Goal: Task Accomplishment & Management: Use online tool/utility

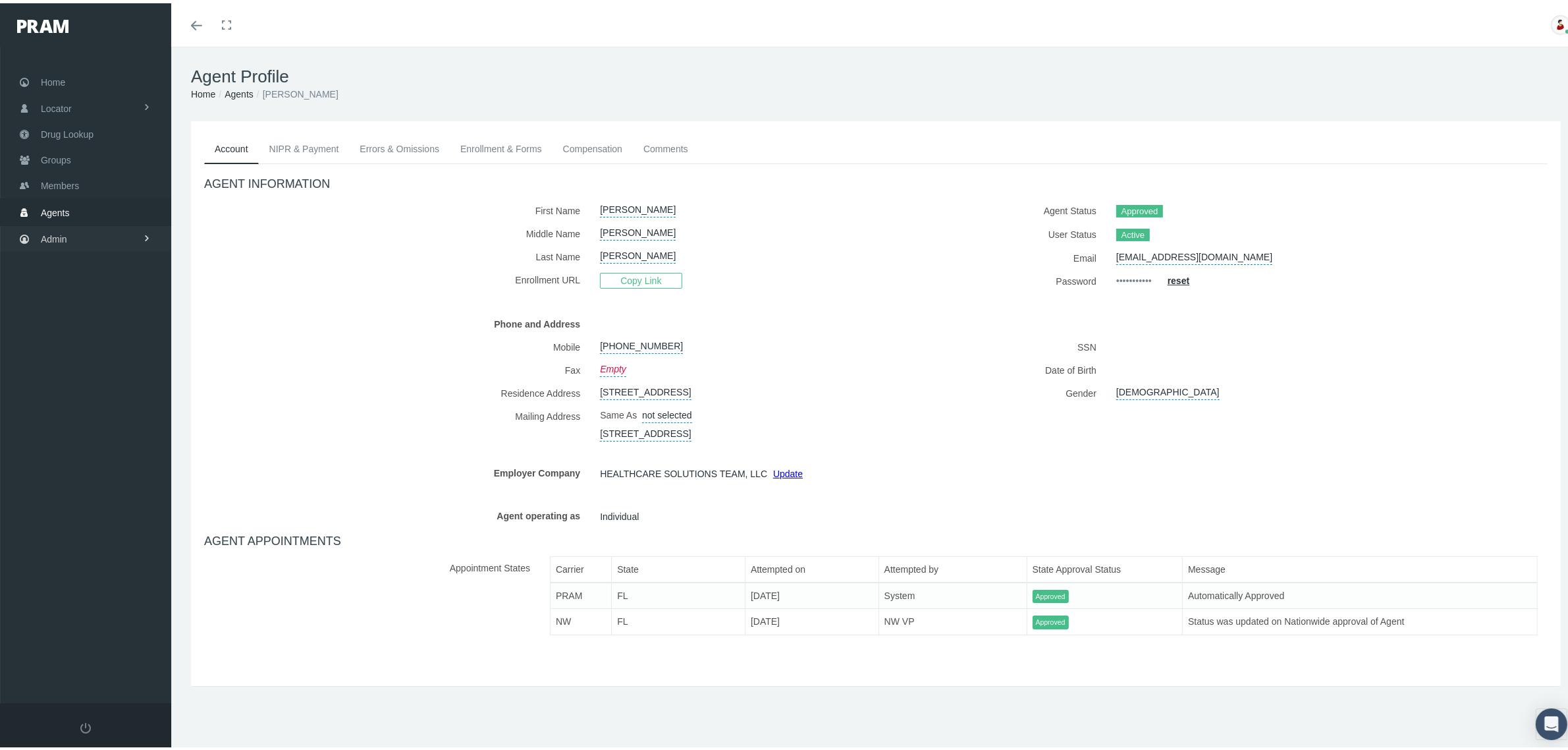
click at [78, 238] on link "Admin" at bounding box center [85, 236] width 172 height 26
click at [57, 87] on span "Home" at bounding box center [53, 79] width 25 height 25
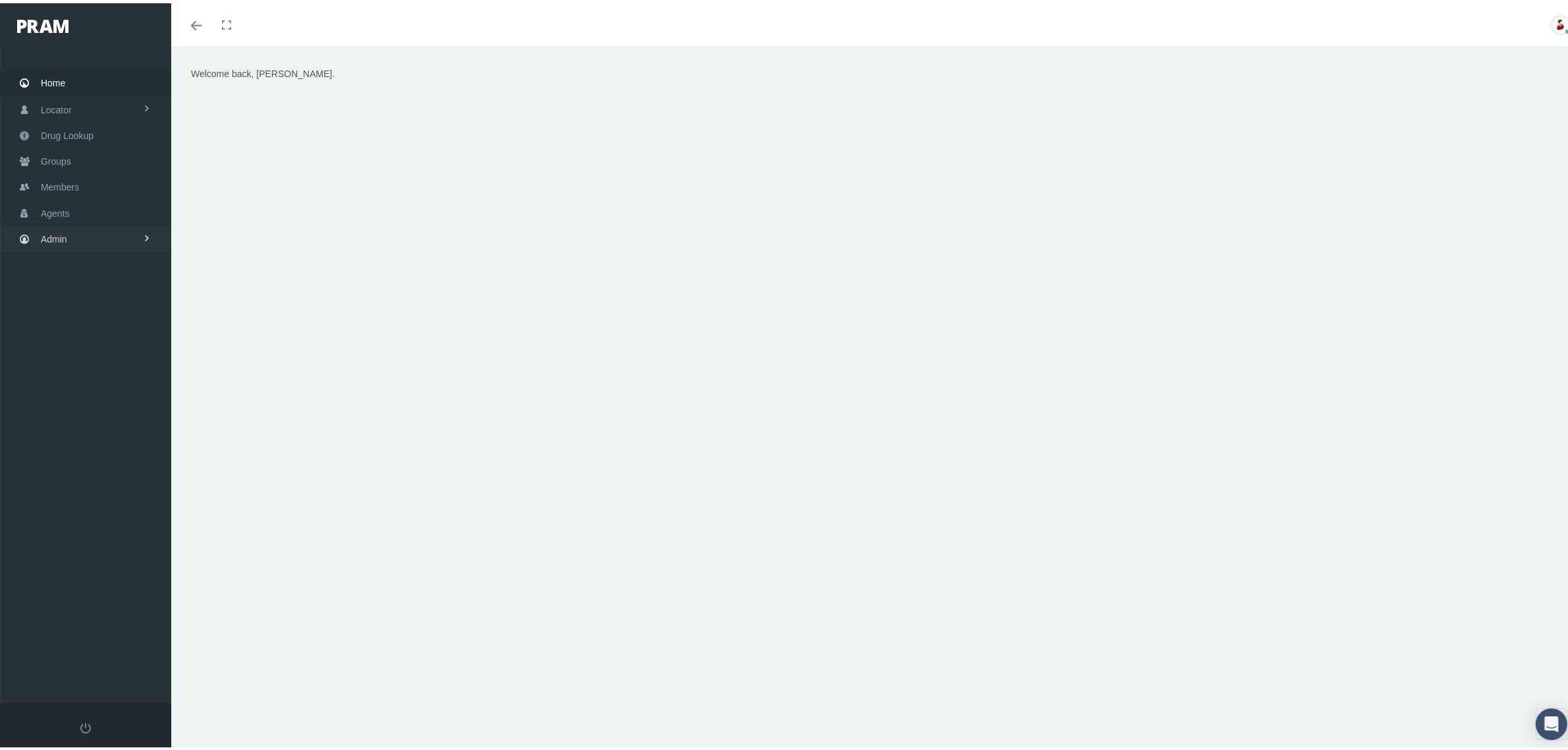
click at [85, 236] on link "Admin" at bounding box center [85, 236] width 172 height 26
click at [84, 472] on span "Content" at bounding box center [70, 482] width 32 height 22
click at [95, 522] on span "Pharmacy Network" at bounding box center [90, 532] width 78 height 22
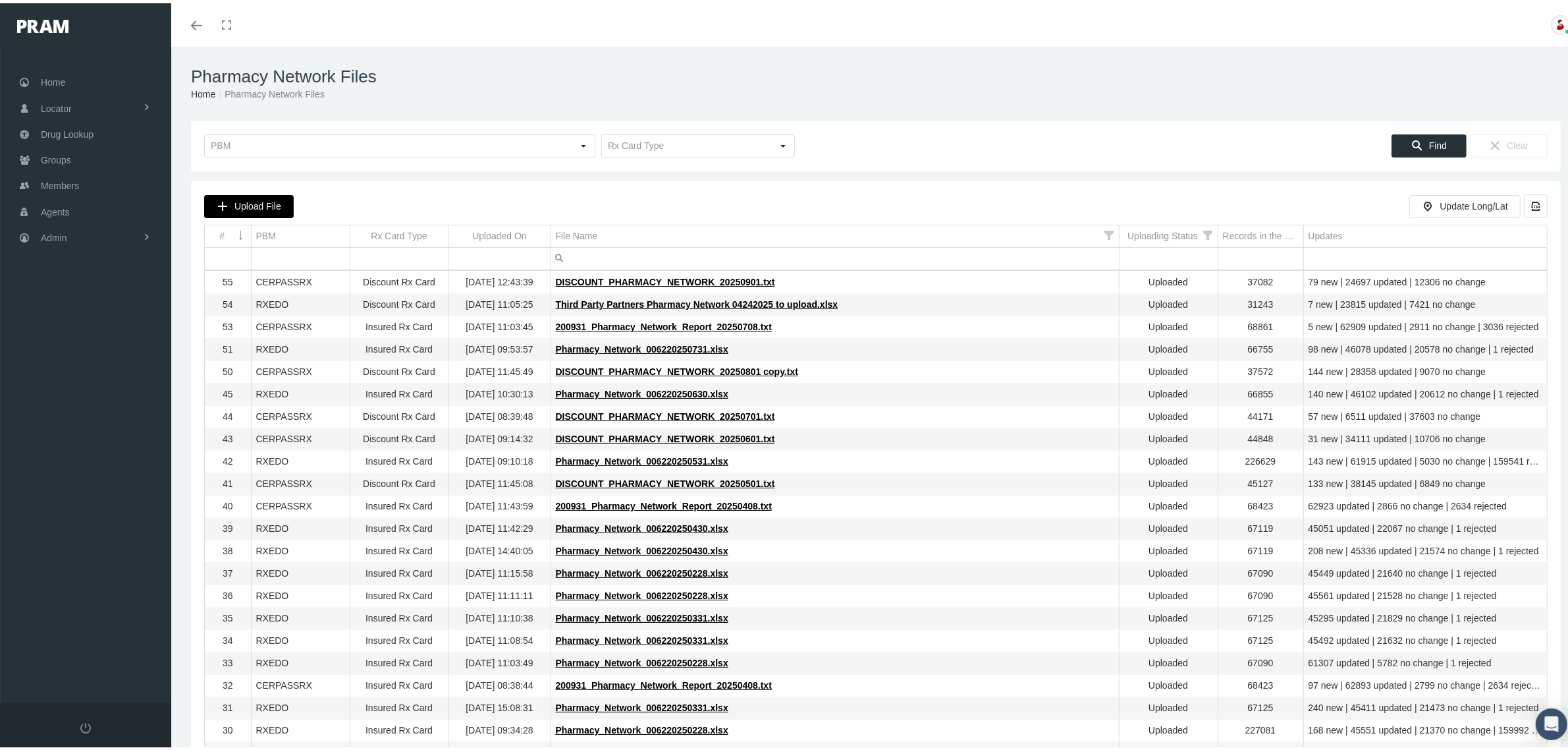
click at [279, 205] on span "Upload File" at bounding box center [258, 202] width 47 height 10
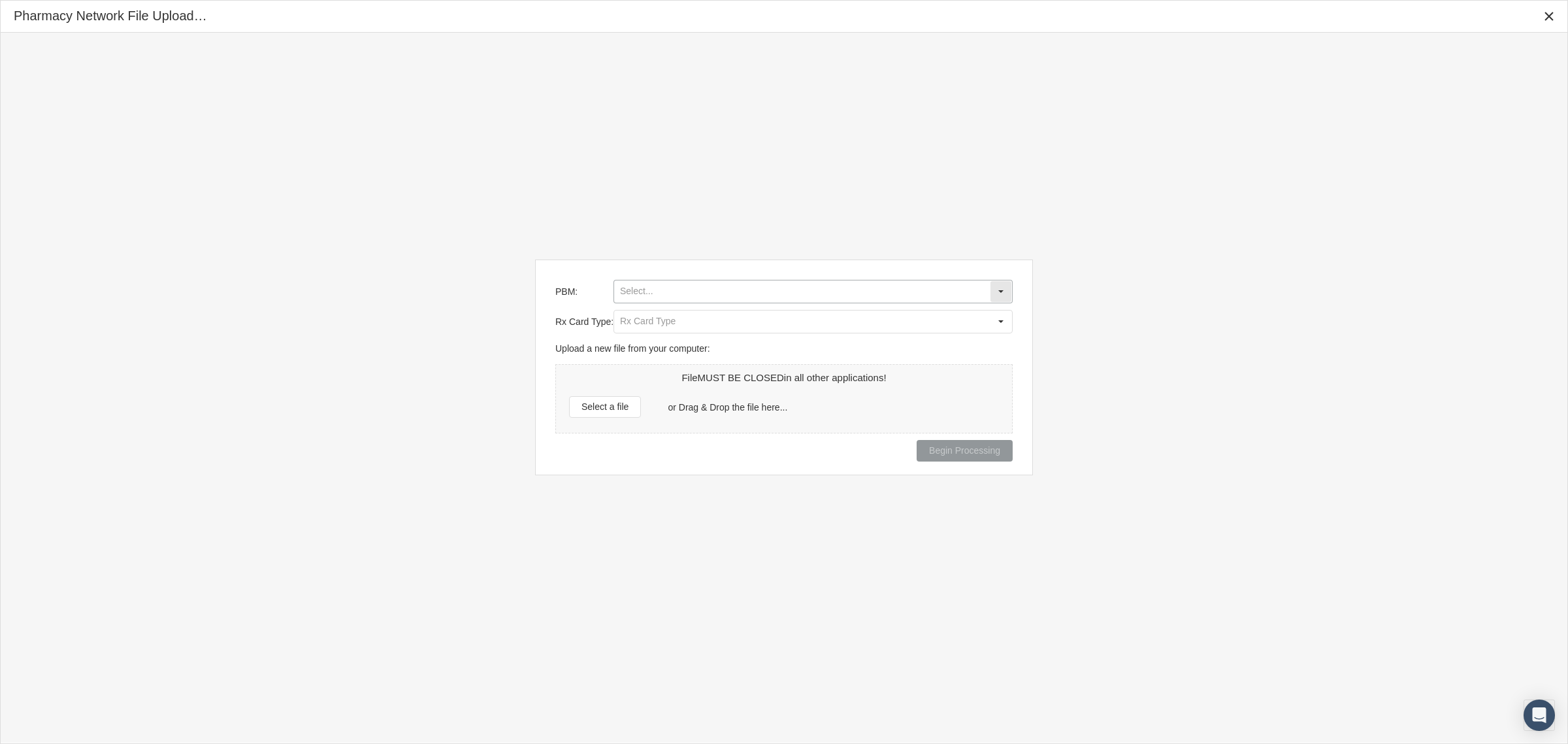
click at [703, 283] on input "PBM:" at bounding box center [802, 291] width 376 height 22
click at [647, 400] on div "RXEDO" at bounding box center [814, 402] width 397 height 22
type input "RXEDO"
click at [673, 326] on input "Rx Card Type:" at bounding box center [802, 321] width 376 height 22
click at [673, 338] on div "Insured Rx Card" at bounding box center [814, 346] width 397 height 22
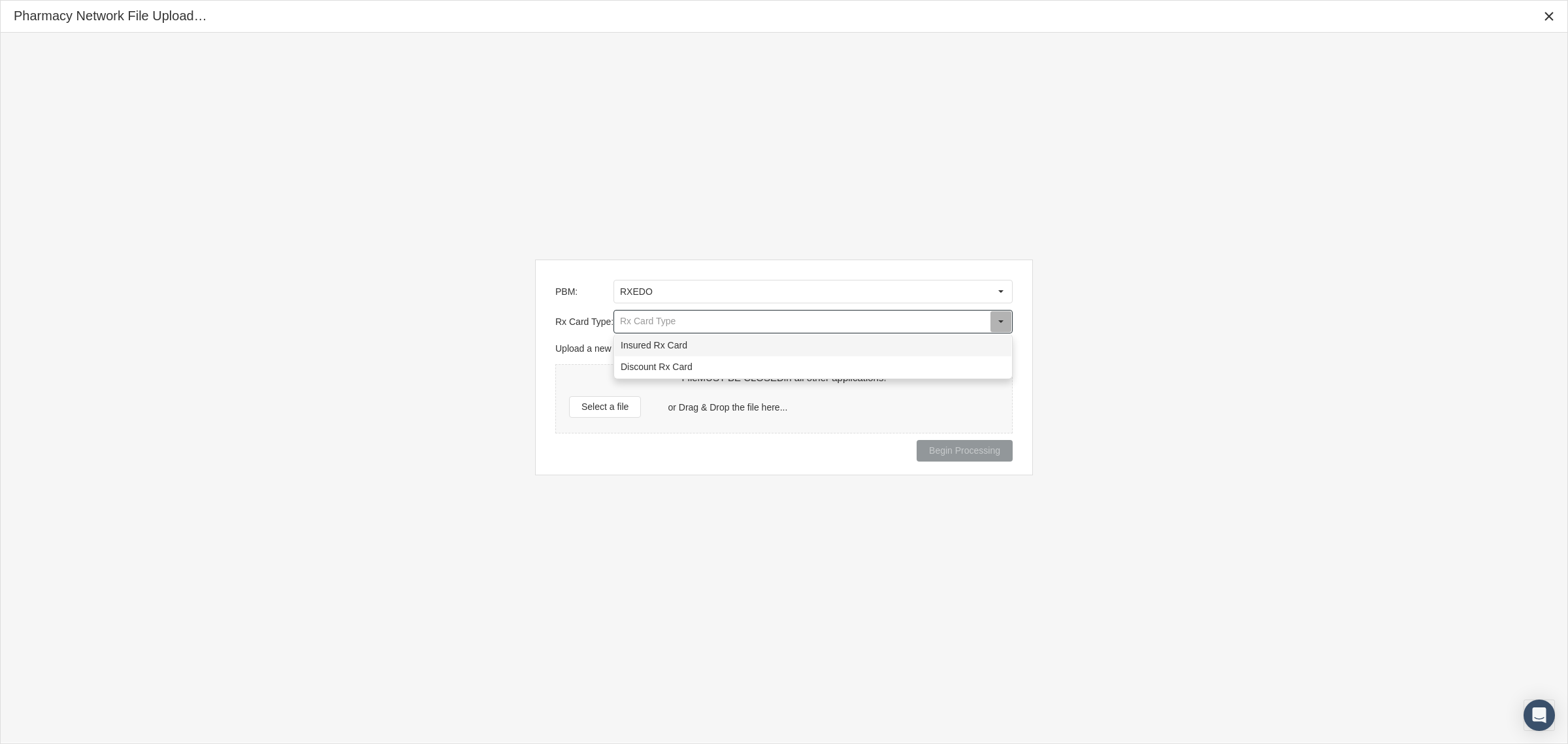
type input "Insured Rx Card"
click at [614, 415] on div "Select a file" at bounding box center [605, 407] width 71 height 20
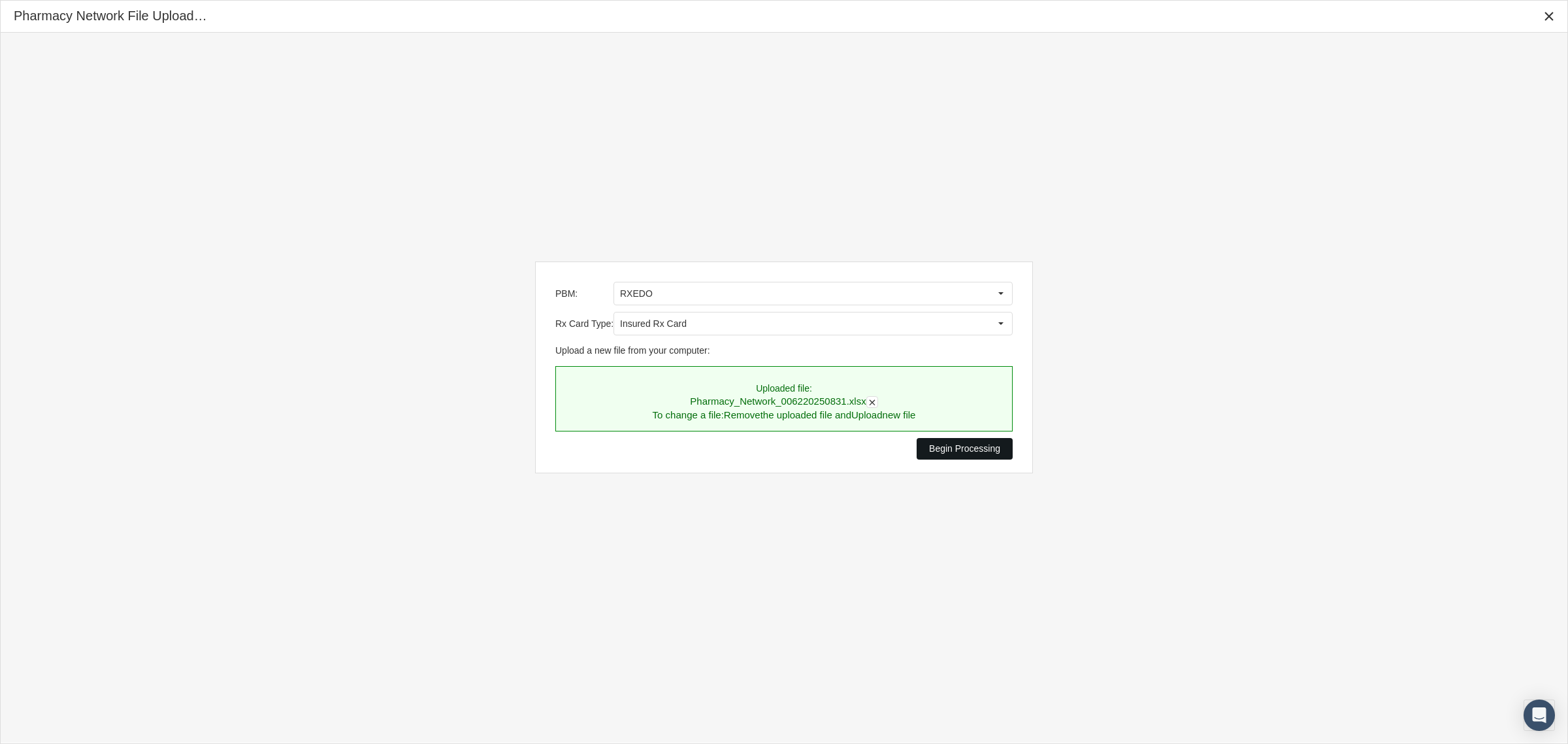
click at [958, 445] on span "Begin Processing" at bounding box center [965, 448] width 71 height 10
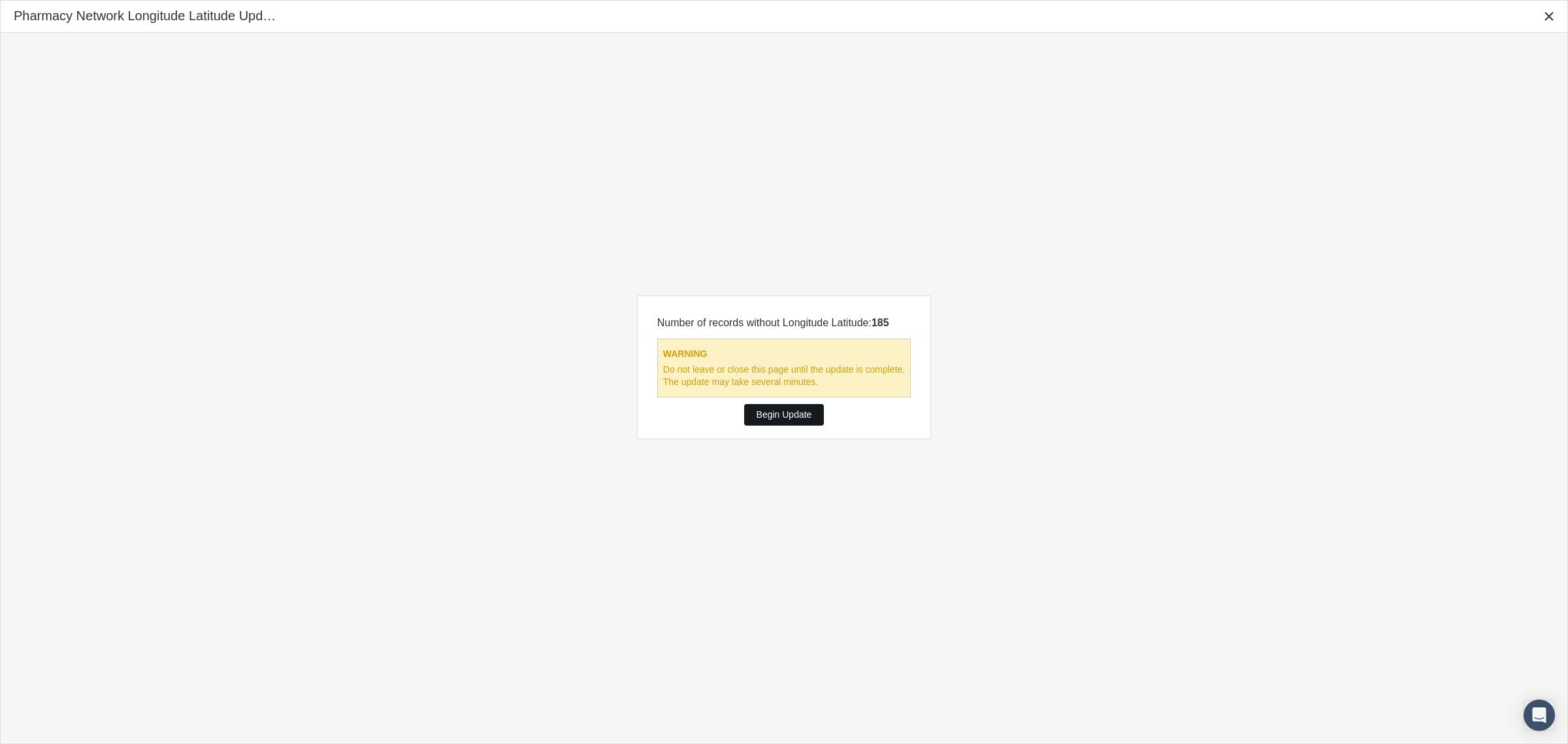
click at [797, 415] on span "Begin Update" at bounding box center [784, 413] width 56 height 10
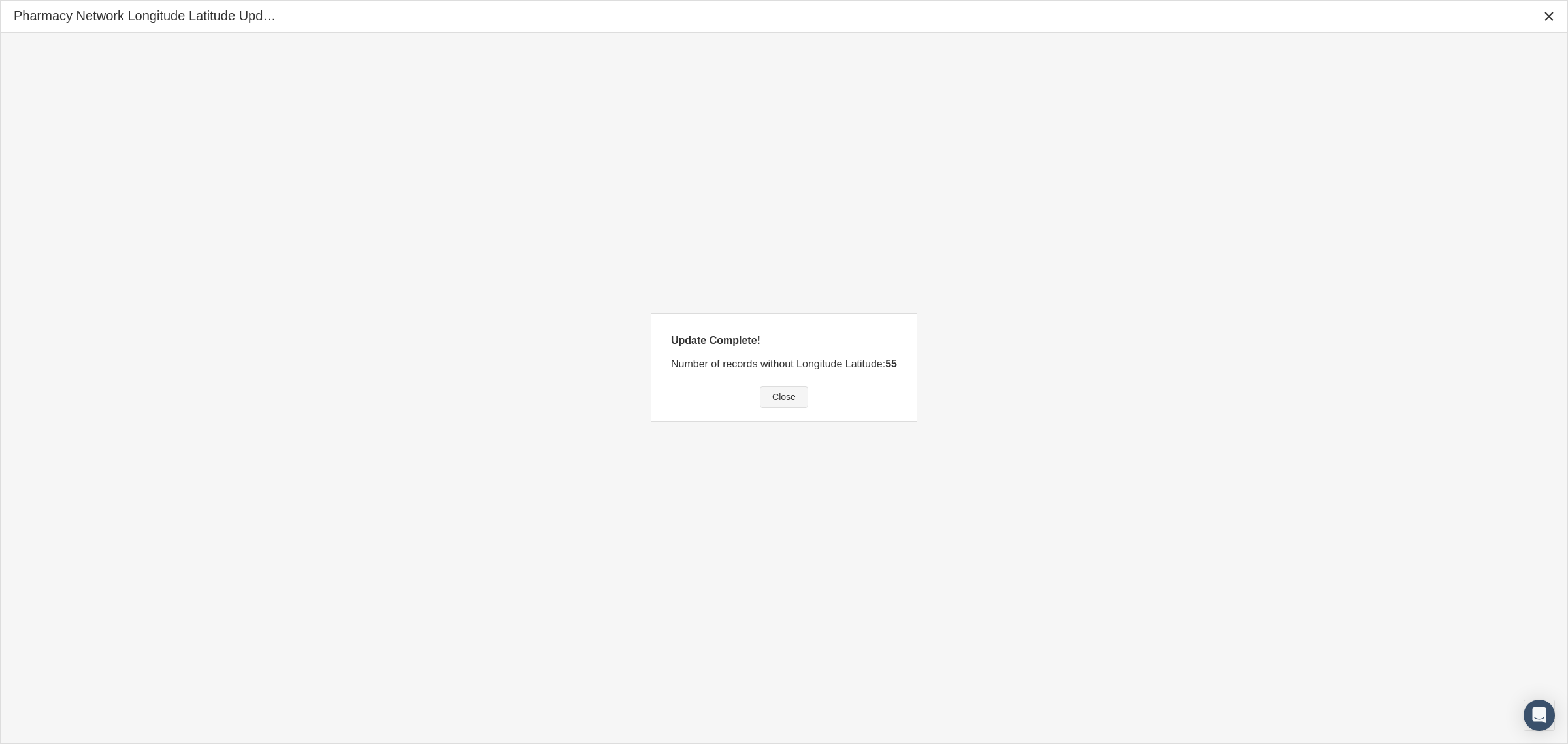
click at [782, 400] on span "Close" at bounding box center [784, 396] width 24 height 10
